Goal: Task Accomplishment & Management: Use online tool/utility

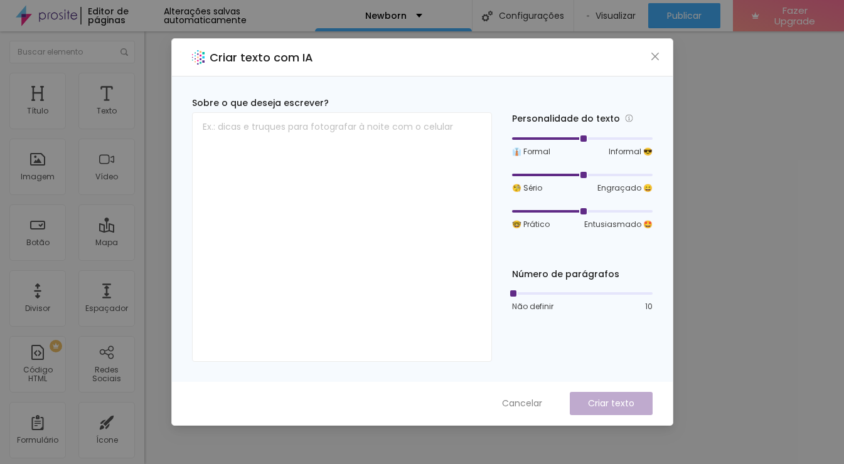
click at [656, 55] on icon "close" at bounding box center [655, 57] width 8 height 8
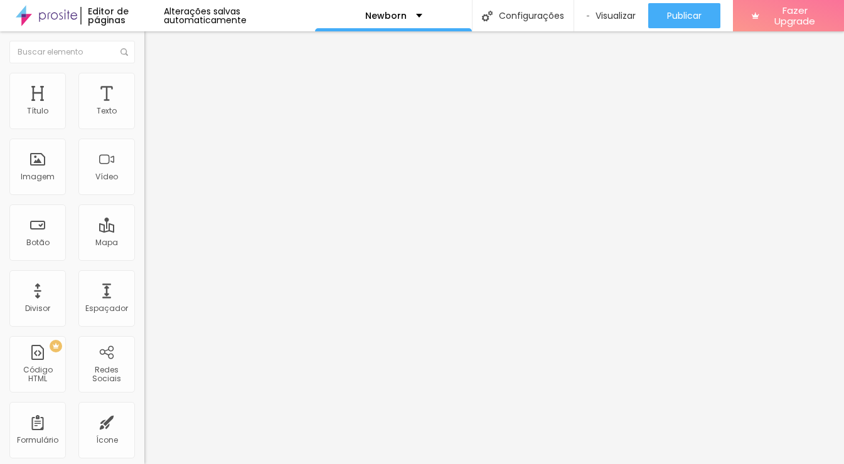
click at [154, 49] on img "button" at bounding box center [159, 46] width 10 height 10
click at [144, 73] on li "Estilo" at bounding box center [216, 66] width 144 height 13
click at [144, 128] on input "[PHONE_NUMBER]" at bounding box center [219, 121] width 151 height 13
drag, startPoint x: 122, startPoint y: 141, endPoint x: 80, endPoint y: 146, distance: 41.7
click at [144, 128] on input "[PHONE_NUMBER]" at bounding box center [219, 121] width 151 height 13
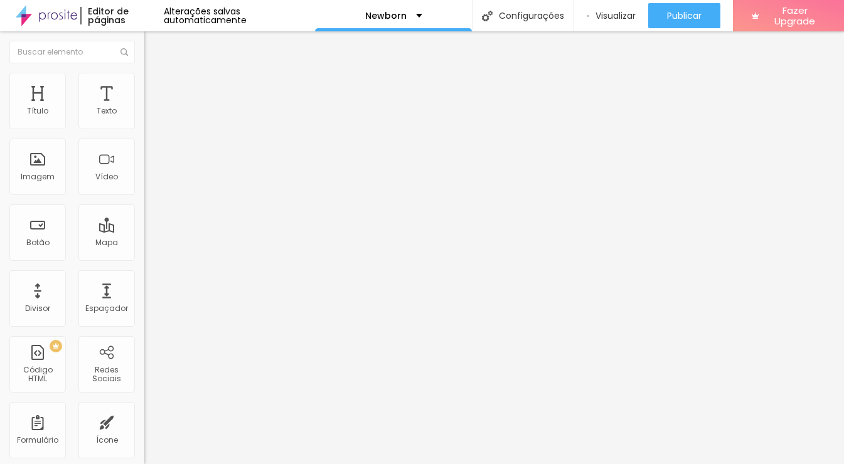
type input "[PHONE_NUMBER]"
click at [144, 398] on input "Conversar no WhatsApp" at bounding box center [219, 404] width 151 height 13
type input "Quero Saber Mais"
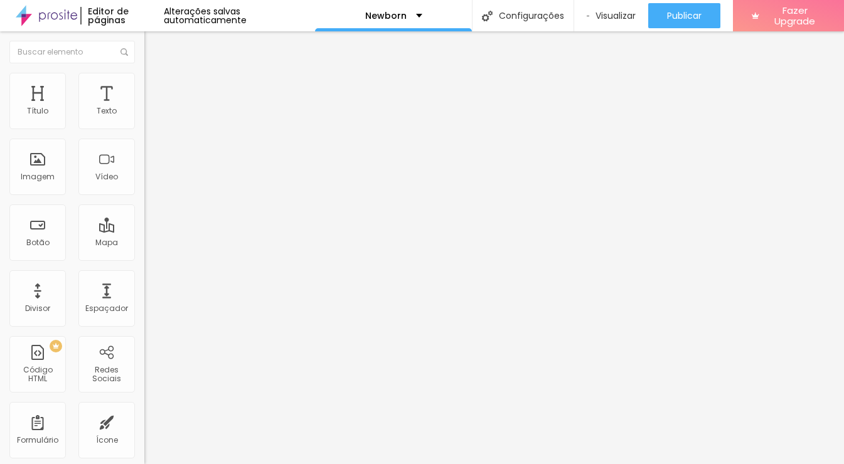
click at [144, 434] on textarea "Olá, cheguei até você pela página {page_title} e gostaria de mais informações" at bounding box center [215, 444] width 142 height 21
drag, startPoint x: 34, startPoint y: 219, endPoint x: 96, endPoint y: 254, distance: 71.4
click at [144, 434] on textarea "Olá, cheguei até você pela página {page_title} e gostaria de mais informações" at bounding box center [215, 444] width 142 height 21
type textarea "Olá, cheguei até você pelo site do google e gostaria de mais informações sobre …"
drag, startPoint x: 45, startPoint y: 128, endPoint x: 81, endPoint y: 127, distance: 36.4
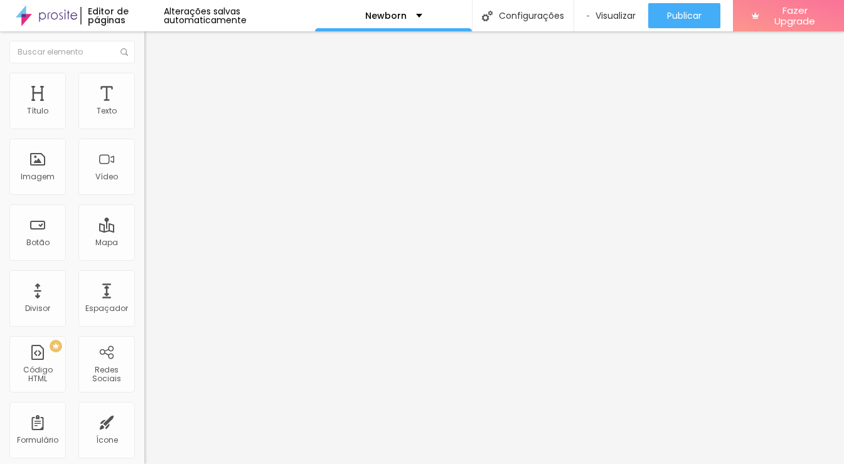
click at [144, 93] on div "Tipografia" at bounding box center [216, 89] width 144 height 8
click at [149, 117] on icon "button" at bounding box center [153, 113] width 8 height 8
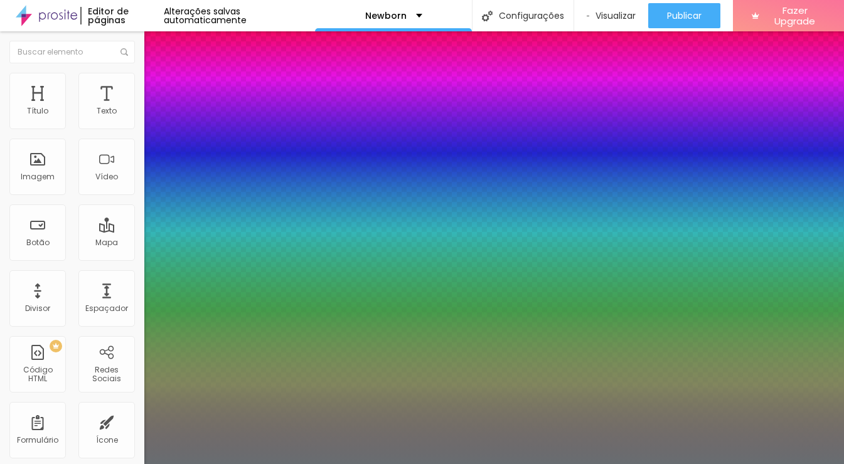
type input "1"
select select "Actor-Regular"
type input "1"
click at [365, 464] on div at bounding box center [422, 464] width 844 height 0
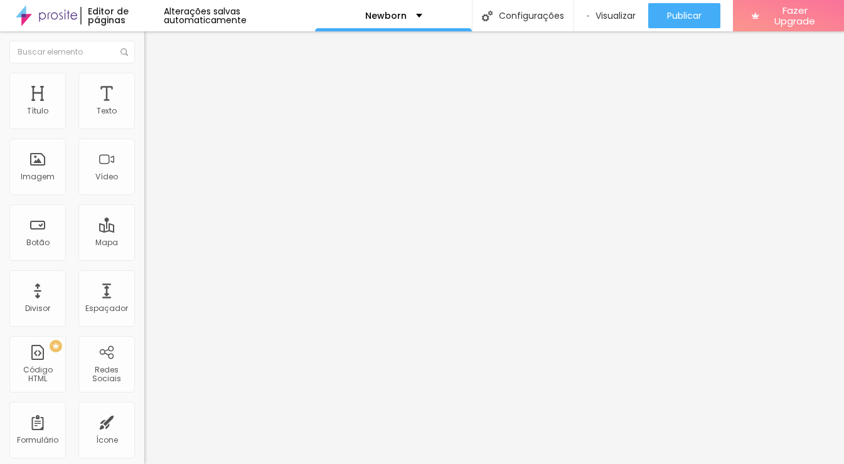
click at [149, 117] on icon "button" at bounding box center [153, 113] width 8 height 8
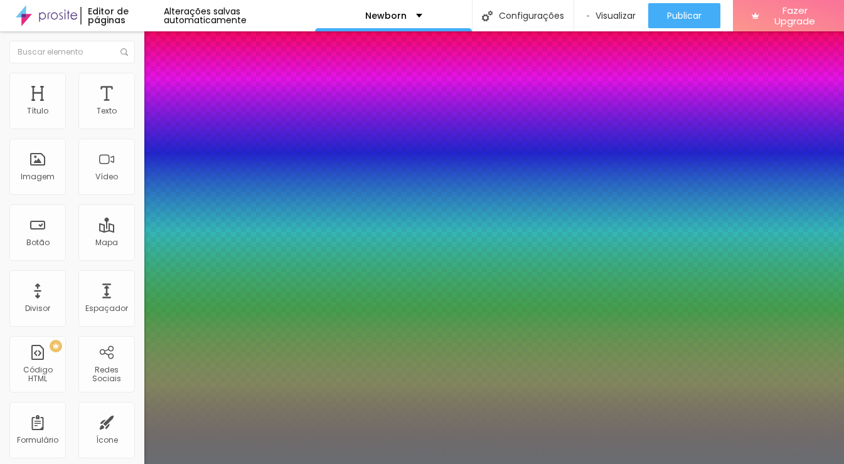
type input "1"
select select "Alegreya"
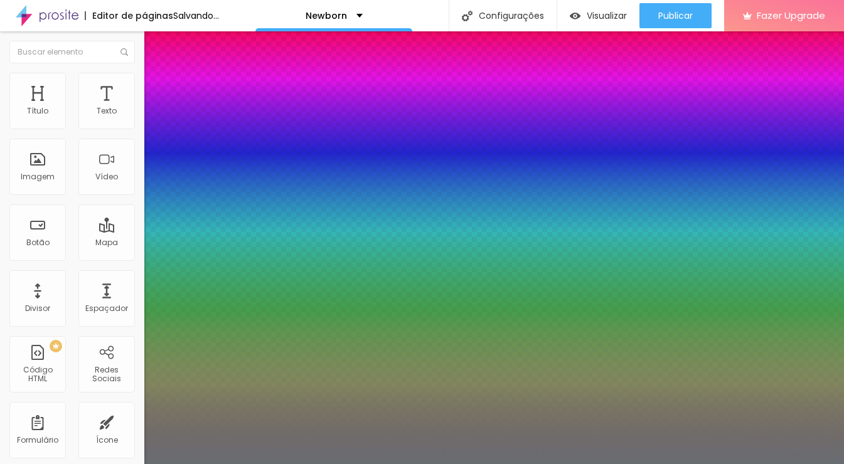
type input "1"
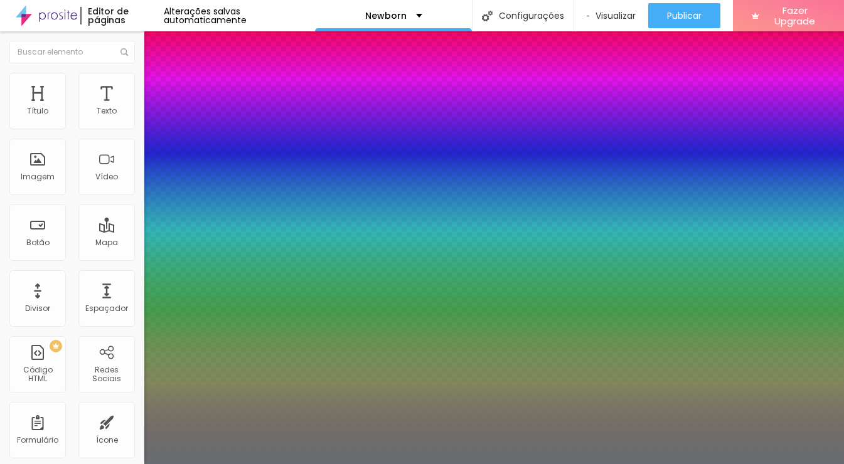
select select "AlegreyaBlack"
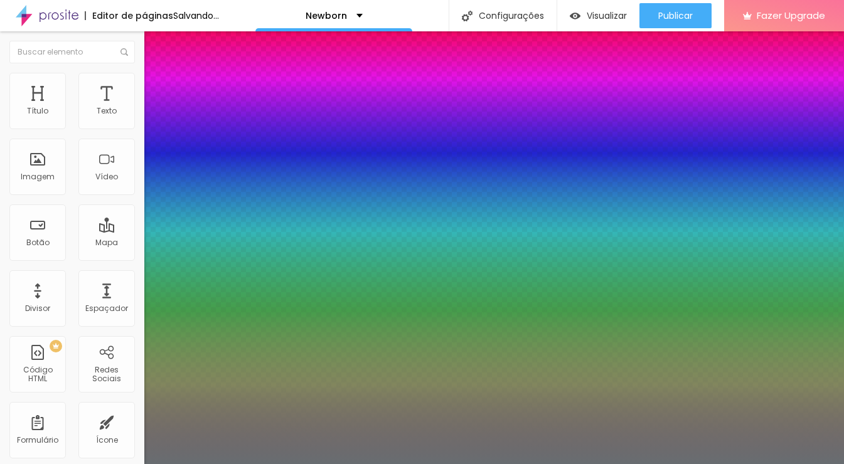
type input "1"
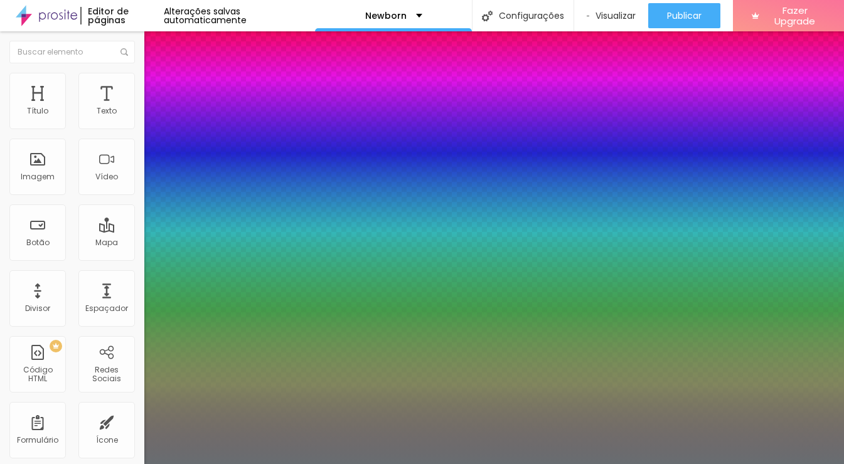
select select "Alice"
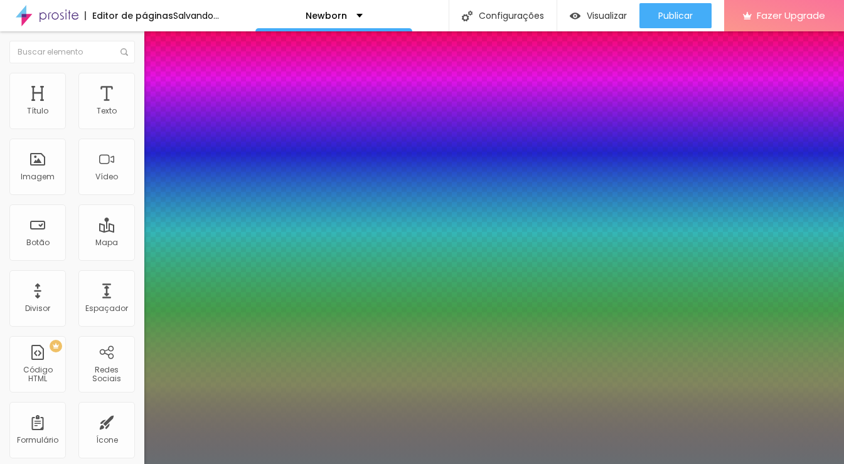
type input "1"
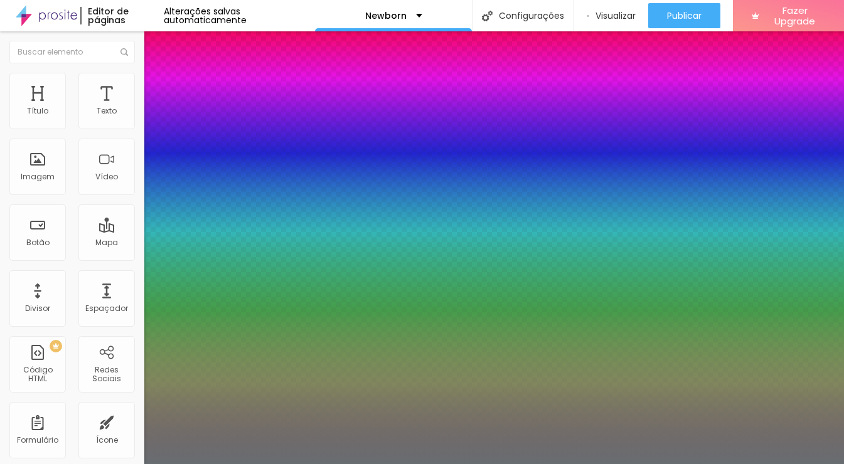
select select "[PERSON_NAME]"
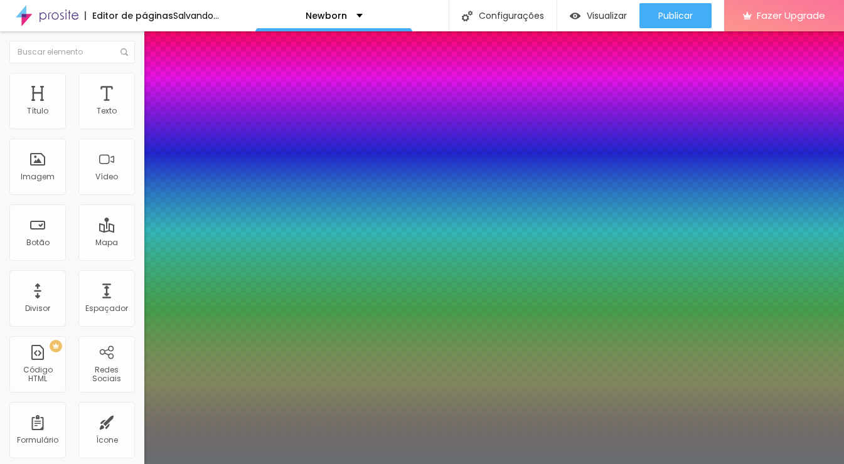
type input "1"
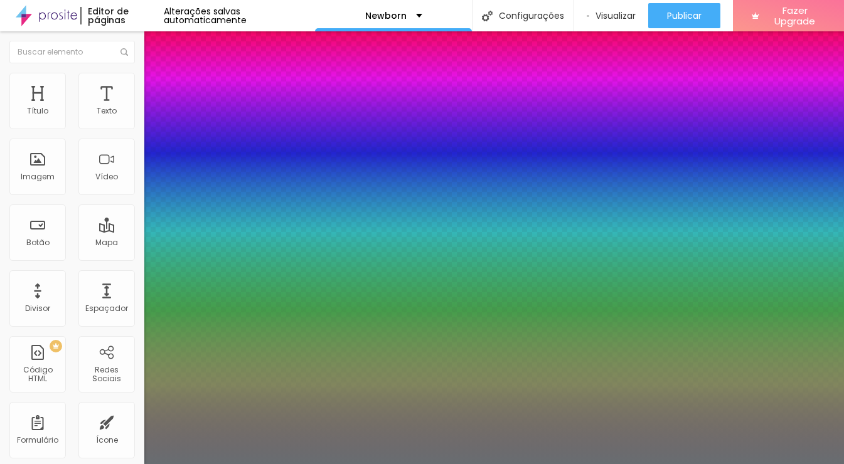
select select "Allan-Regular"
type input "1"
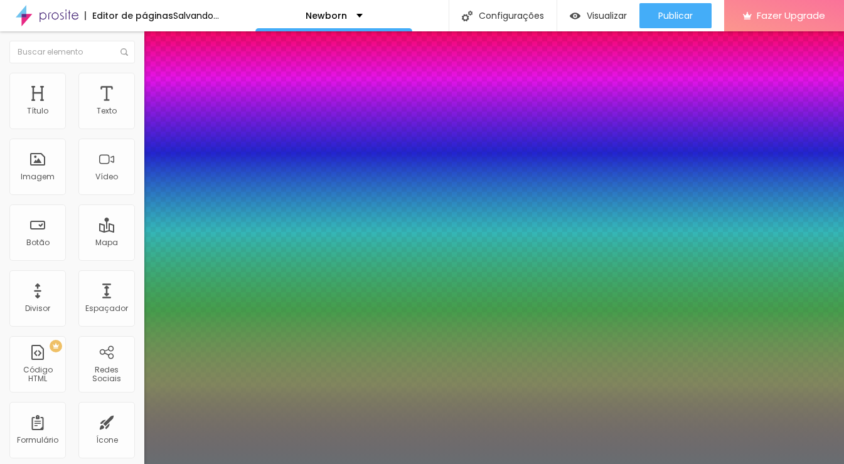
select select "Amaranth"
type input "1"
click at [425, 464] on div at bounding box center [422, 464] width 844 height 0
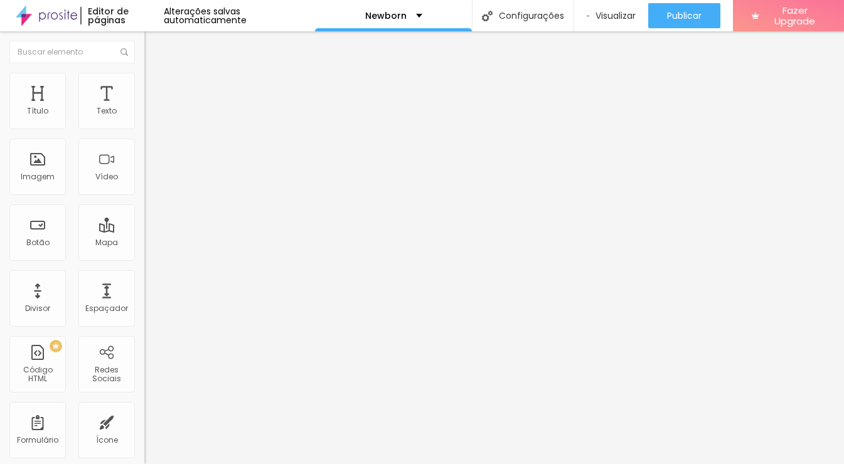
click at [144, 114] on span "Encaixotado" at bounding box center [168, 109] width 49 height 11
click at [156, 87] on span "Estilo" at bounding box center [165, 81] width 19 height 11
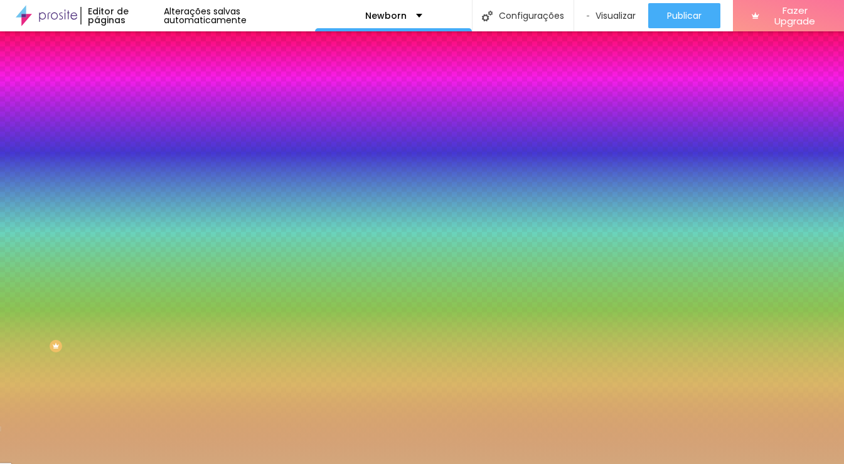
click at [144, 171] on div at bounding box center [216, 171] width 144 height 0
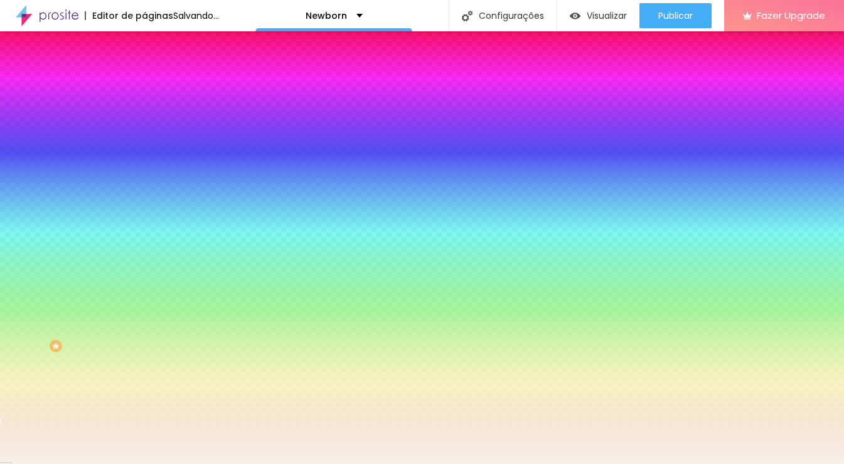
type input "#F5EFE6"
drag, startPoint x: 54, startPoint y: 262, endPoint x: 24, endPoint y: 247, distance: 33.1
click at [24, 247] on div at bounding box center [422, 232] width 844 height 464
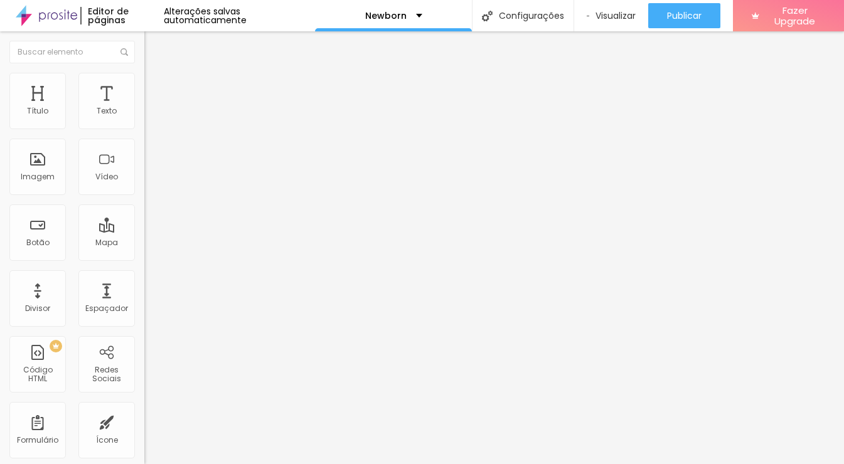
click at [156, 87] on span "Estilo" at bounding box center [165, 81] width 19 height 11
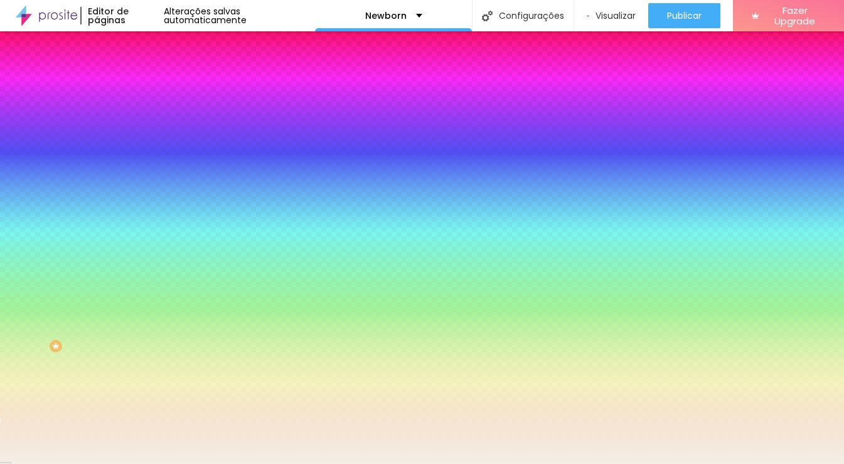
click at [144, 171] on div at bounding box center [216, 171] width 144 height 0
click at [144, 149] on div "Efeito da Imagem Nenhum Nenhum Parallax" at bounding box center [216, 131] width 144 height 35
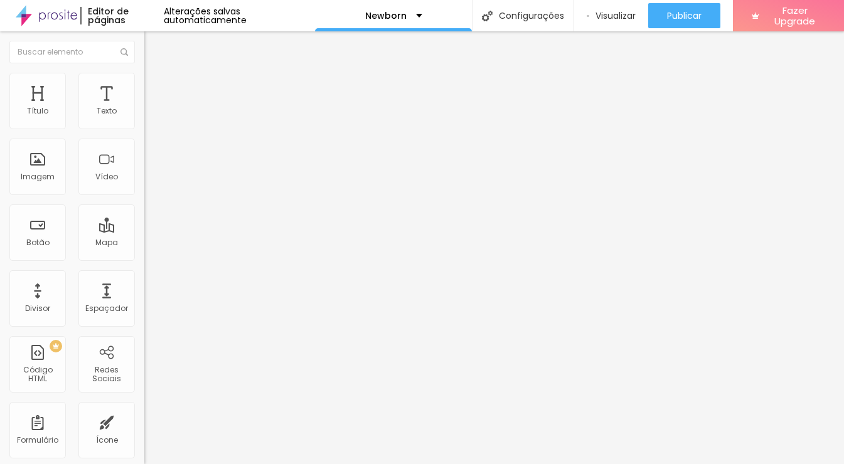
click at [156, 87] on span "Estilo" at bounding box center [165, 81] width 19 height 11
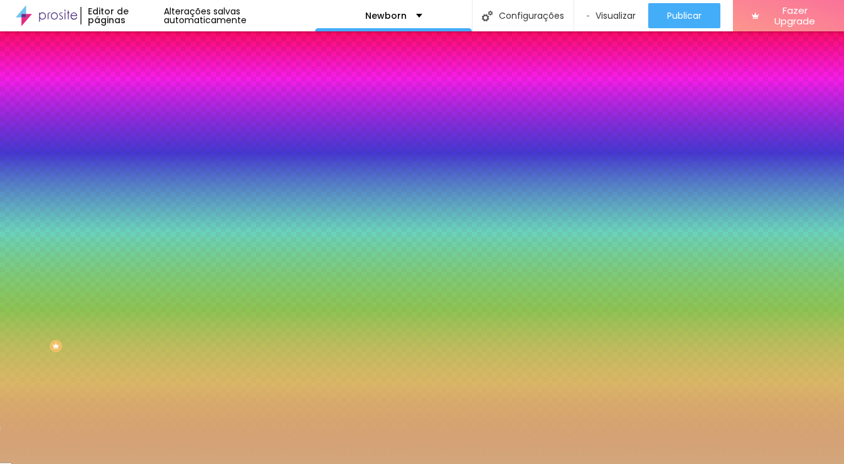
click at [144, 171] on div at bounding box center [216, 171] width 144 height 0
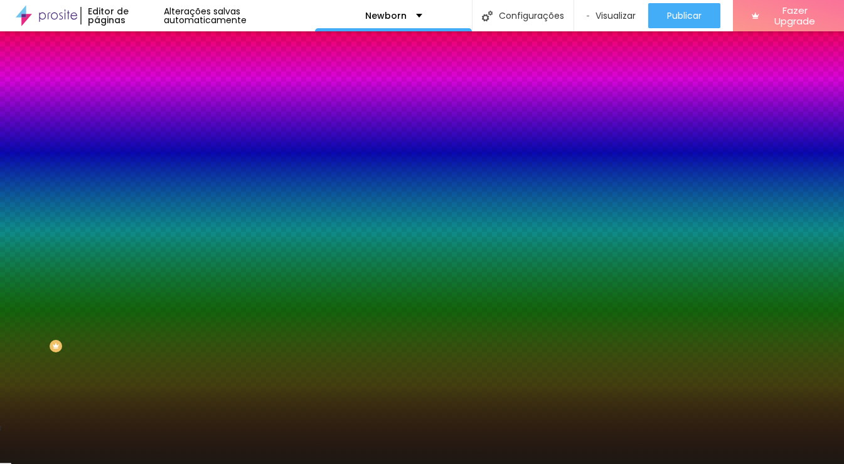
type input "#1B1612"
drag, startPoint x: 53, startPoint y: 263, endPoint x: 49, endPoint y: 328, distance: 64.7
click at [49, 328] on div at bounding box center [422, 232] width 844 height 464
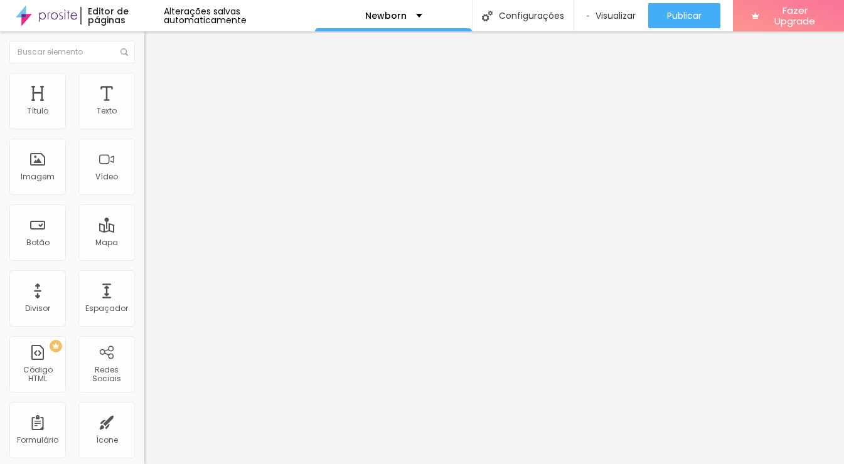
click at [156, 86] on span "Estilo" at bounding box center [165, 81] width 19 height 11
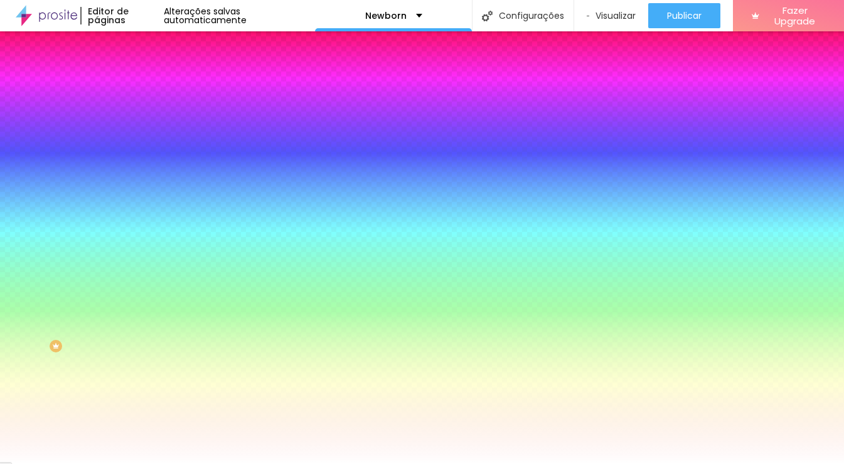
type input "1"
type input "2"
type input "3"
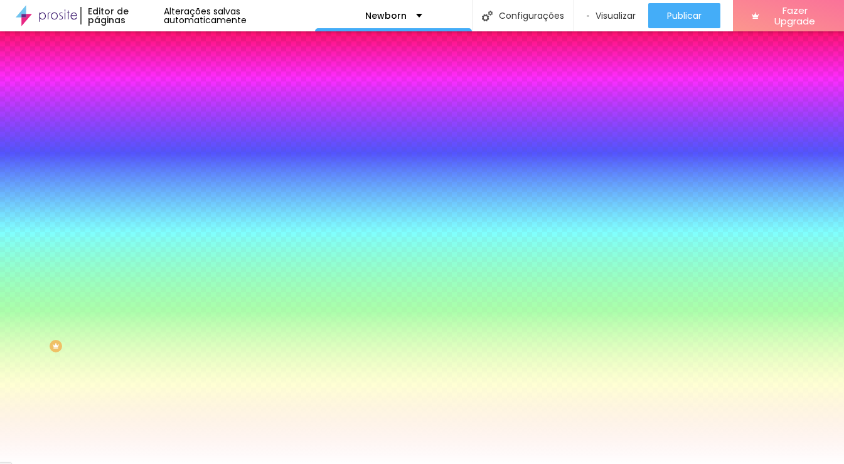
type input "3"
type input "4"
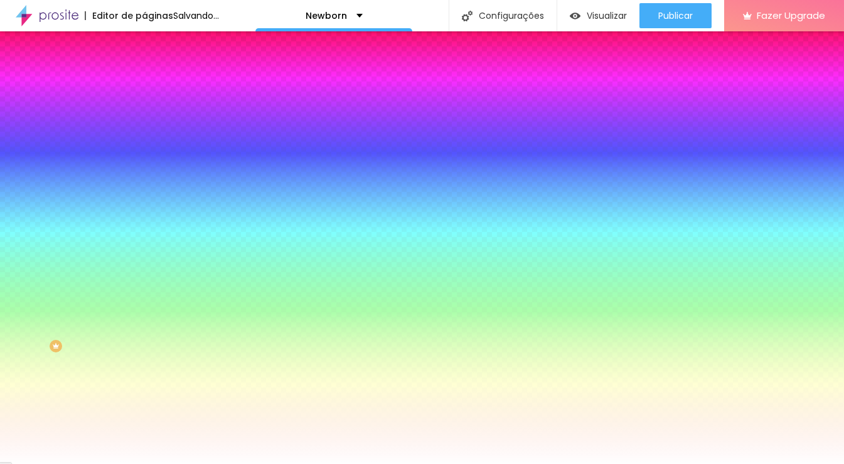
type input "3"
type input "1"
type input "0"
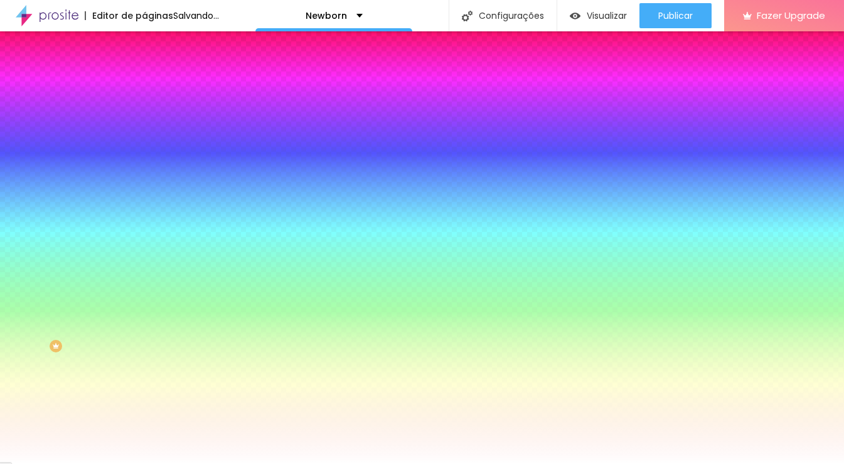
type input "0"
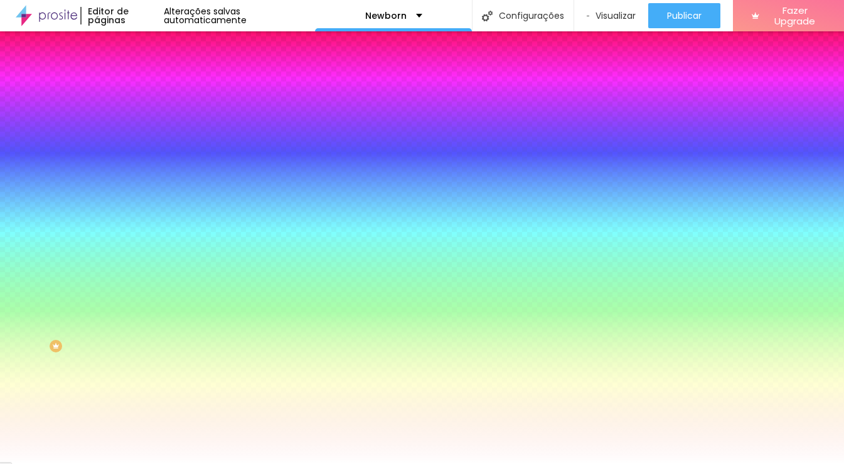
drag, startPoint x: 30, startPoint y: 154, endPoint x: 19, endPoint y: 153, distance: 11.3
click at [144, 278] on input "range" at bounding box center [184, 283] width 81 height 10
click at [156, 91] on span "Avançado" at bounding box center [176, 93] width 41 height 11
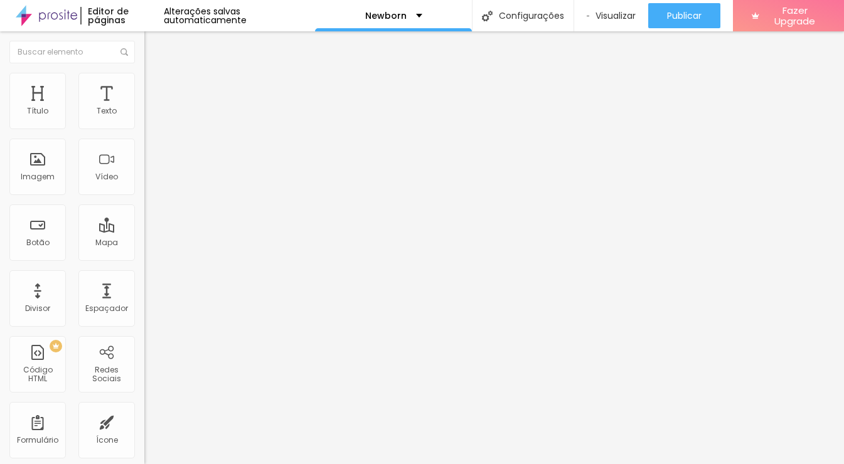
click at [156, 86] on span "Estilo" at bounding box center [165, 81] width 19 height 11
click at [156, 87] on span "Estilo" at bounding box center [165, 81] width 19 height 11
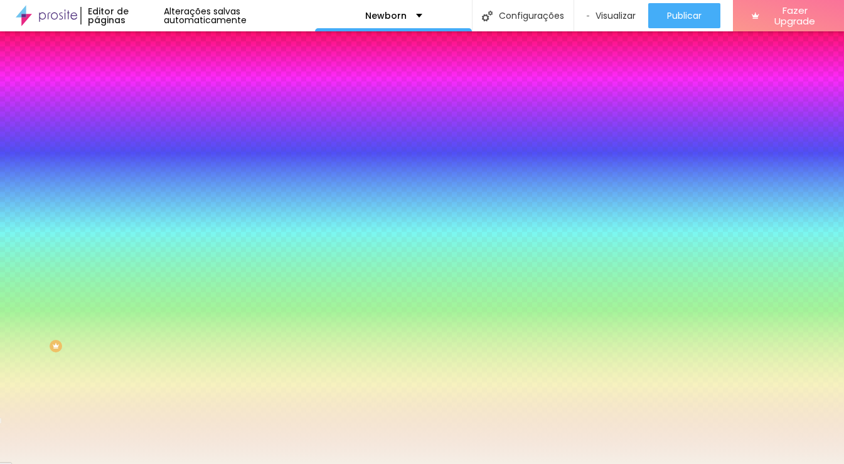
click at [144, 171] on div at bounding box center [216, 171] width 144 height 0
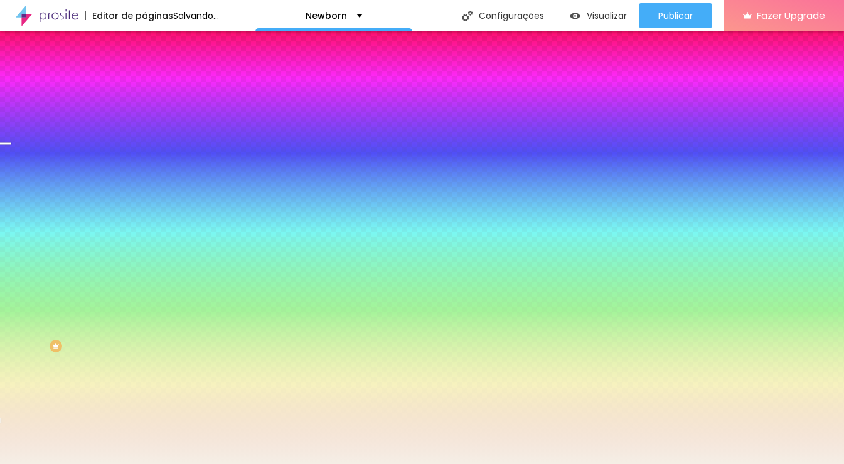
drag, startPoint x: 127, startPoint y: 336, endPoint x: 127, endPoint y: 275, distance: 60.9
click at [11, 145] on div at bounding box center [5, 144] width 13 height 2
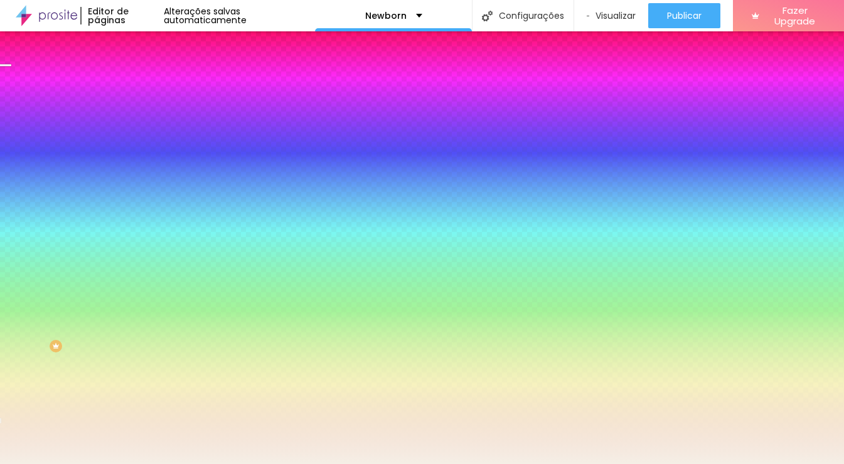
drag, startPoint x: 128, startPoint y: 272, endPoint x: 128, endPoint y: 257, distance: 15.7
click at [11, 66] on div at bounding box center [5, 65] width 13 height 2
drag, startPoint x: 128, startPoint y: 254, endPoint x: 128, endPoint y: 339, distance: 84.7
click at [128, 339] on div at bounding box center [422, 232] width 844 height 464
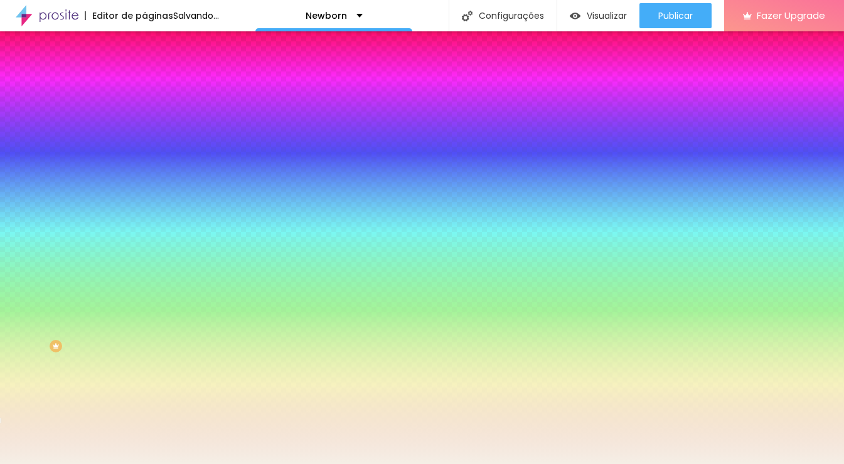
drag, startPoint x: 129, startPoint y: 336, endPoint x: 128, endPoint y: 249, distance: 87.2
click at [11, 29] on div at bounding box center [5, 28] width 13 height 2
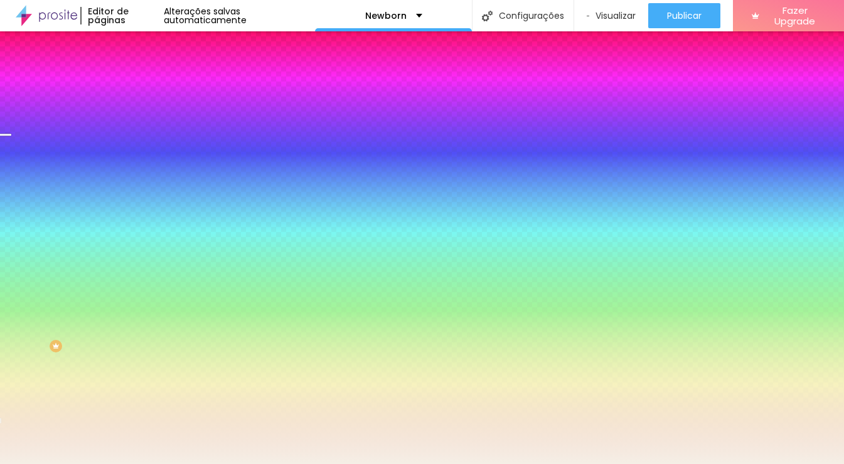
click at [125, 270] on div at bounding box center [422, 232] width 844 height 464
drag, startPoint x: 125, startPoint y: 287, endPoint x: 125, endPoint y: 298, distance: 11.3
click at [125, 287] on div at bounding box center [422, 232] width 844 height 464
drag, startPoint x: 126, startPoint y: 306, endPoint x: 126, endPoint y: 314, distance: 8.2
click at [126, 306] on div at bounding box center [422, 232] width 844 height 464
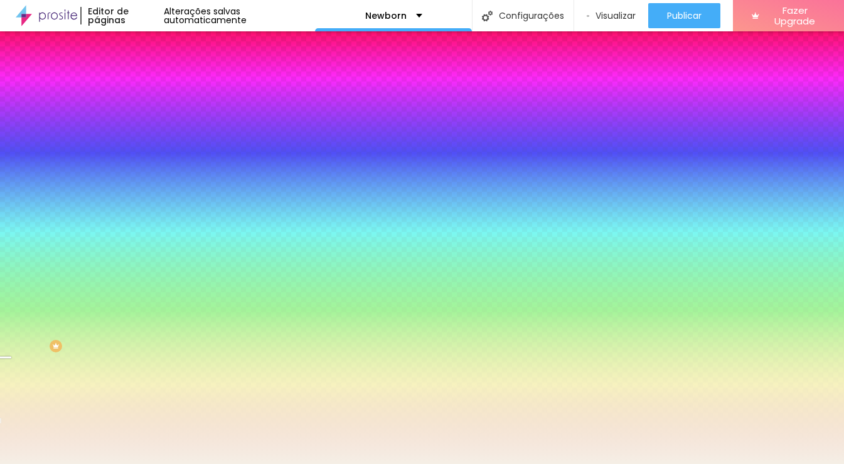
click at [127, 317] on div at bounding box center [422, 232] width 844 height 464
click at [127, 326] on div at bounding box center [422, 232] width 844 height 464
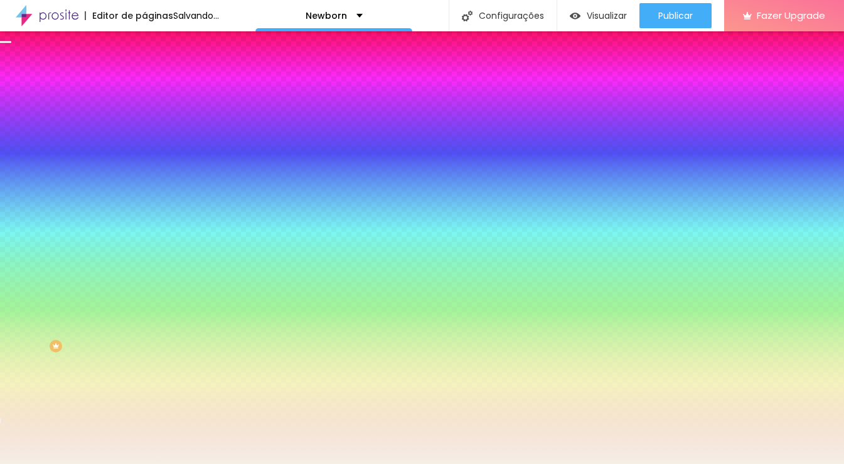
drag, startPoint x: 129, startPoint y: 307, endPoint x: 127, endPoint y: 252, distance: 55.2
click at [128, 252] on div at bounding box center [422, 232] width 844 height 464
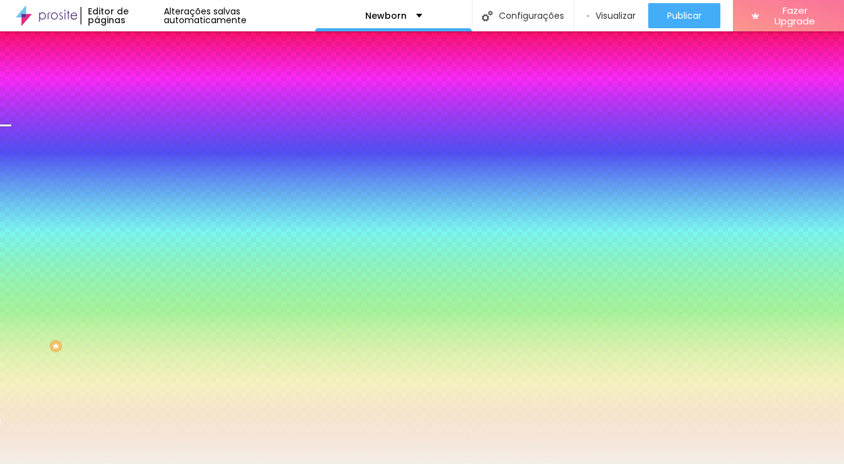
drag, startPoint x: 129, startPoint y: 253, endPoint x: 128, endPoint y: 273, distance: 19.5
click at [13, 127] on div at bounding box center [6, 126] width 13 height 2
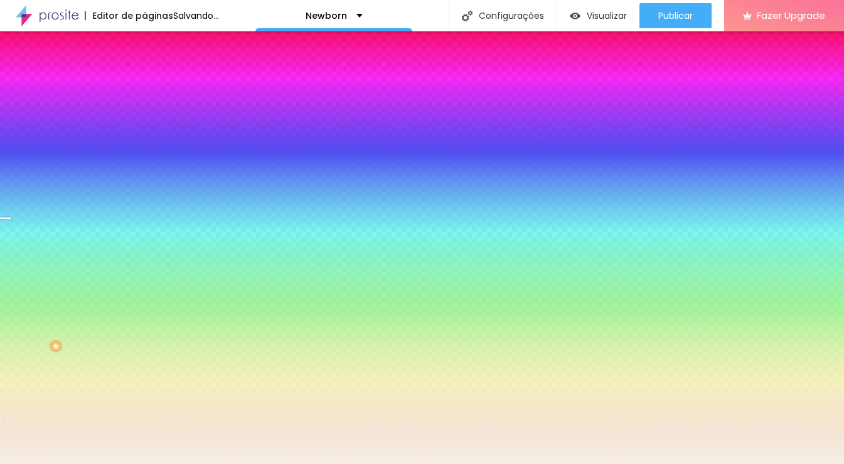
click at [128, 287] on div at bounding box center [422, 232] width 844 height 464
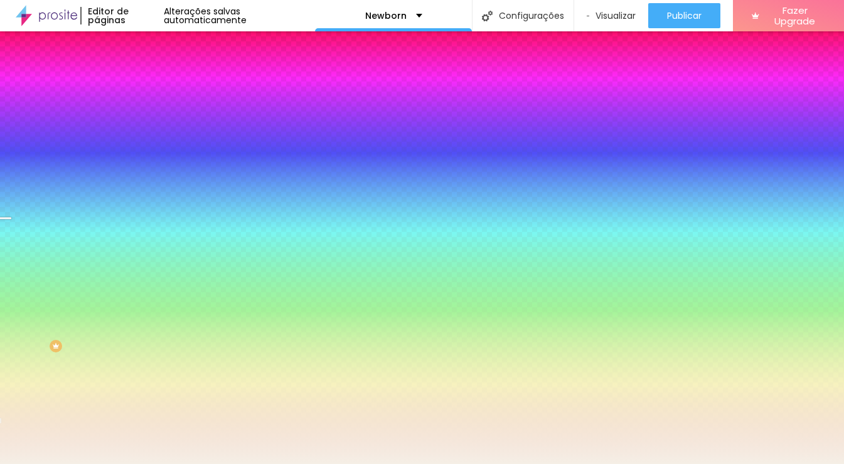
drag, startPoint x: 129, startPoint y: 307, endPoint x: 129, endPoint y: 317, distance: 9.4
click at [129, 308] on div at bounding box center [422, 232] width 844 height 464
drag, startPoint x: 127, startPoint y: 328, endPoint x: 129, endPoint y: 269, distance: 58.4
click at [129, 270] on div at bounding box center [422, 232] width 844 height 464
click at [126, 258] on div at bounding box center [422, 232] width 844 height 464
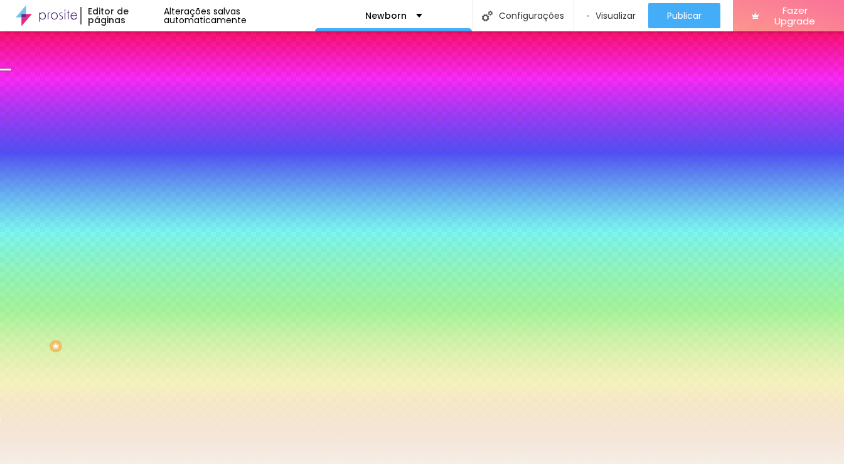
click at [152, 167] on icon "button" at bounding box center [154, 162] width 5 height 9
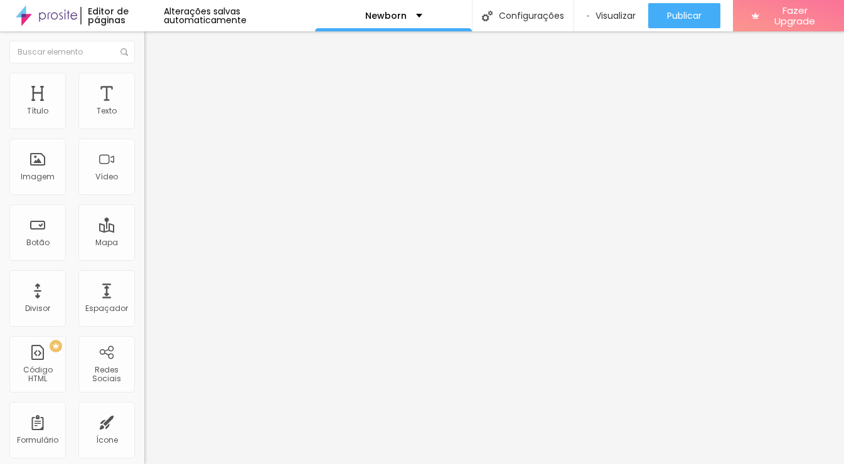
click at [144, 108] on span "Trocar imagem" at bounding box center [178, 102] width 68 height 11
drag, startPoint x: 780, startPoint y: 45, endPoint x: 770, endPoint y: 6, distance: 40.2
